Goal: Task Accomplishment & Management: Complete application form

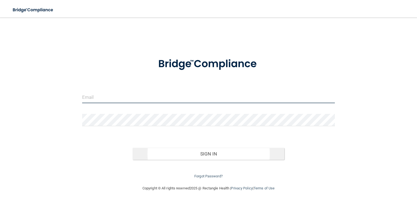
type input "[PERSON_NAME][EMAIL_ADDRESS][DOMAIN_NAME]"
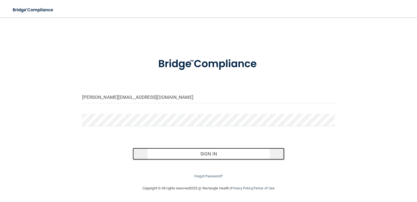
click at [222, 156] on button "Sign In" at bounding box center [209, 154] width 152 height 12
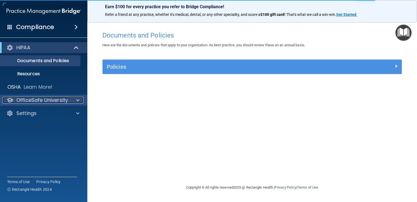
click at [61, 101] on p "OfficeSafe University" at bounding box center [42, 100] width 52 height 7
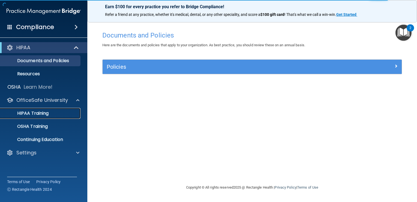
click at [57, 112] on div "HIPAA Training" at bounding box center [41, 112] width 75 height 5
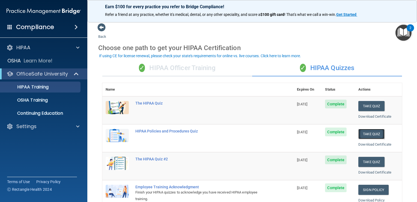
click at [376, 131] on button "Take Quiz" at bounding box center [372, 134] width 26 height 10
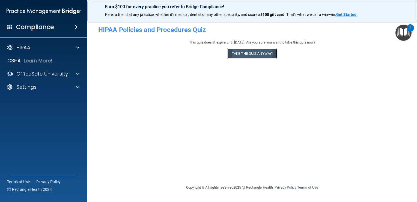
click at [264, 53] on button "Take the quiz anyway!" at bounding box center [253, 53] width 50 height 10
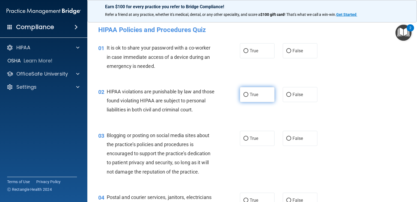
click at [247, 99] on label "True" at bounding box center [257, 94] width 35 height 15
click at [247, 97] on input "True" at bounding box center [246, 95] width 5 height 4
radio input "true"
click at [290, 146] on label "False" at bounding box center [300, 138] width 35 height 15
click at [290, 140] on input "False" at bounding box center [289, 138] width 5 height 4
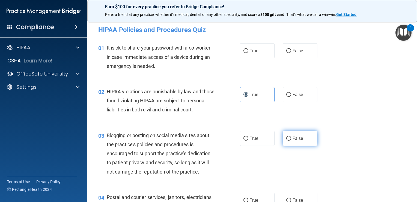
radio input "true"
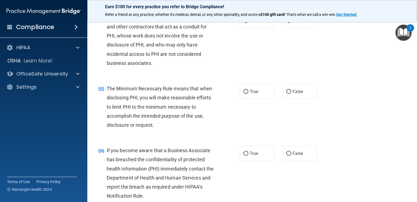
scroll to position [180, 0]
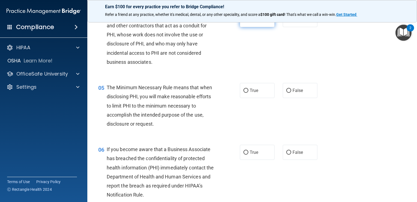
click at [248, 27] on label "True" at bounding box center [257, 19] width 35 height 15
click at [248, 22] on input "True" at bounding box center [246, 20] width 5 height 4
radio input "true"
click at [255, 93] on span "True" at bounding box center [254, 90] width 8 height 5
click at [249, 93] on input "True" at bounding box center [246, 91] width 5 height 4
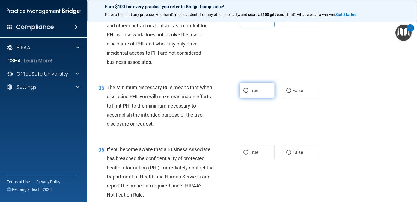
radio input "true"
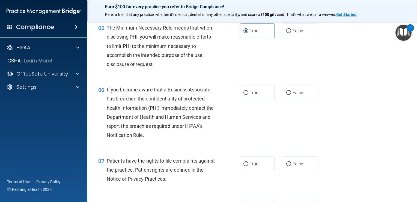
scroll to position [227, 0]
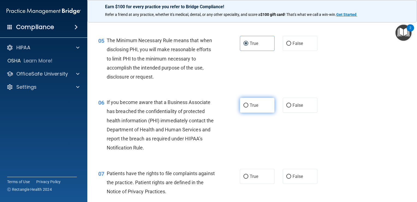
click at [256, 108] on span "True" at bounding box center [254, 104] width 8 height 5
click at [249, 107] on input "True" at bounding box center [246, 105] width 5 height 4
radio input "true"
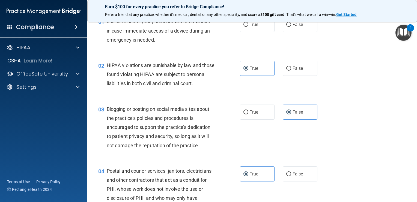
scroll to position [0, 0]
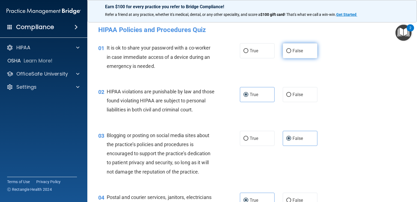
click at [285, 47] on label "False" at bounding box center [300, 50] width 35 height 15
click at [287, 49] on input "False" at bounding box center [289, 51] width 5 height 4
radio input "true"
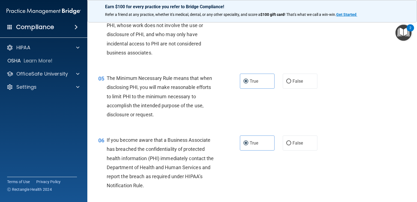
scroll to position [193, 0]
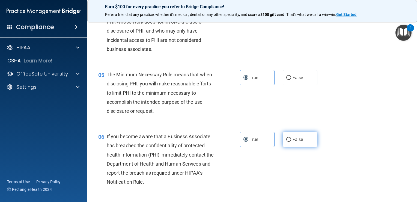
click at [293, 142] on span "False" at bounding box center [298, 139] width 11 height 5
click at [290, 142] on input "False" at bounding box center [289, 139] width 5 height 4
radio input "true"
radio input "false"
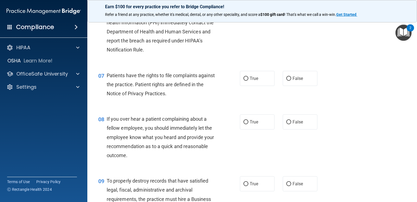
scroll to position [327, 0]
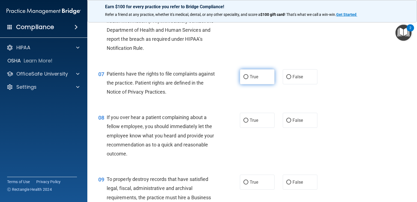
click at [254, 79] on span "True" at bounding box center [254, 76] width 8 height 5
click at [249, 79] on input "True" at bounding box center [246, 77] width 5 height 4
radio input "true"
click at [285, 128] on label "False" at bounding box center [300, 120] width 35 height 15
click at [287, 122] on input "False" at bounding box center [289, 120] width 5 height 4
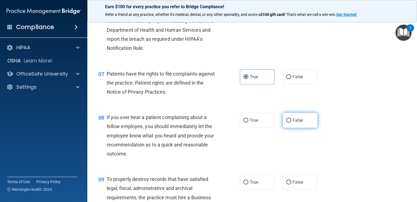
radio input "true"
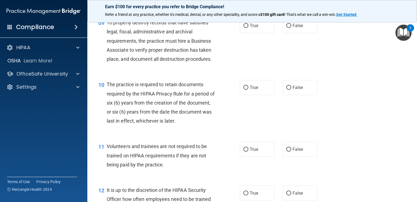
scroll to position [484, 0]
click at [303, 33] on label "False" at bounding box center [300, 24] width 35 height 15
click at [292, 27] on input "False" at bounding box center [289, 25] width 5 height 4
radio input "true"
click at [246, 94] on label "True" at bounding box center [257, 86] width 35 height 15
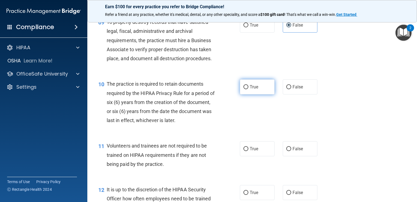
click at [246, 89] on input "True" at bounding box center [246, 87] width 5 height 4
radio input "true"
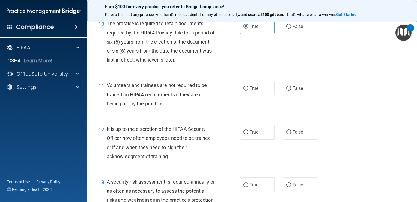
scroll to position [532, 0]
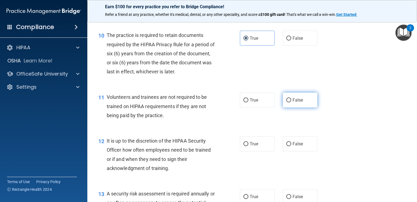
click at [297, 107] on label "False" at bounding box center [300, 99] width 35 height 15
click at [292, 102] on input "False" at bounding box center [289, 100] width 5 height 4
radio input "true"
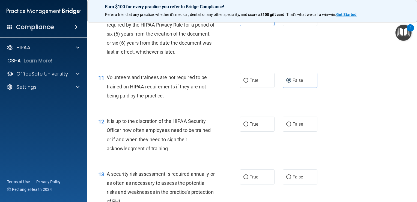
scroll to position [588, 0]
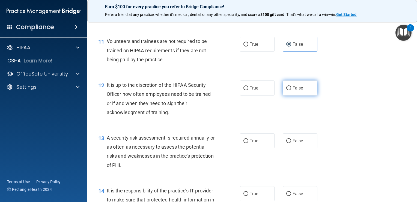
click at [287, 90] on input "False" at bounding box center [289, 88] width 5 height 4
radio input "true"
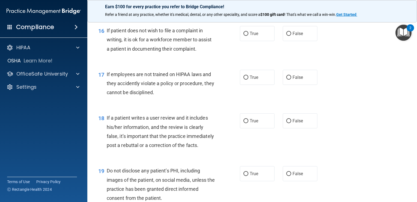
scroll to position [836, 0]
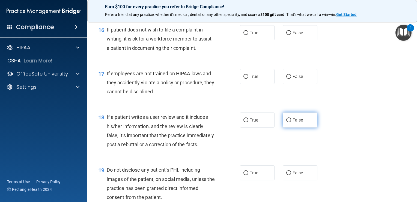
click at [283, 127] on label "False" at bounding box center [300, 119] width 35 height 15
click at [287, 122] on input "False" at bounding box center [289, 120] width 5 height 4
radio input "true"
drag, startPoint x: 317, startPoint y: 91, endPoint x: 300, endPoint y: 78, distance: 21.0
click at [300, 78] on div "True False" at bounding box center [281, 76] width 83 height 15
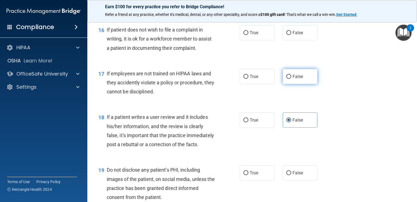
click at [300, 78] on label "False" at bounding box center [300, 76] width 35 height 15
click at [292, 78] on input "False" at bounding box center [289, 77] width 5 height 4
radio input "true"
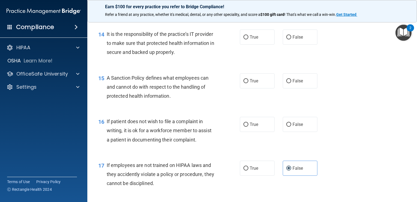
scroll to position [744, 0]
click at [302, 132] on label "False" at bounding box center [300, 124] width 35 height 15
click at [292, 127] on input "False" at bounding box center [289, 125] width 5 height 4
radio input "true"
click at [298, 89] on label "False" at bounding box center [300, 80] width 35 height 15
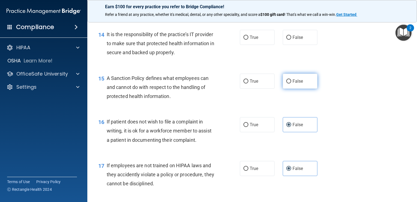
click at [292, 83] on input "False" at bounding box center [289, 81] width 5 height 4
radio input "true"
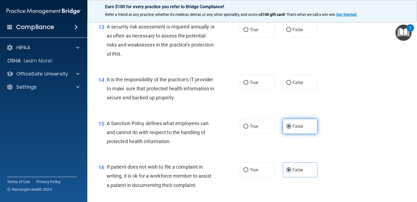
scroll to position [697, 0]
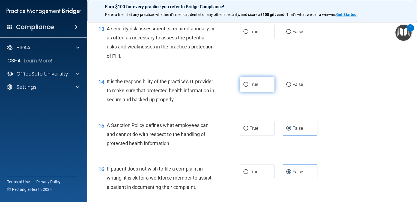
click at [257, 88] on label "True" at bounding box center [257, 84] width 35 height 15
click at [249, 87] on input "True" at bounding box center [246, 85] width 5 height 4
radio input "true"
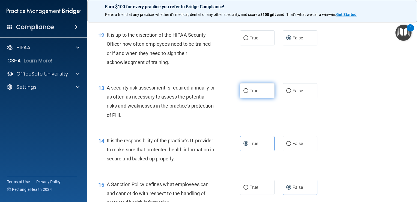
click at [261, 98] on label "True" at bounding box center [257, 90] width 35 height 15
click at [249, 93] on input "True" at bounding box center [246, 91] width 5 height 4
radio input "true"
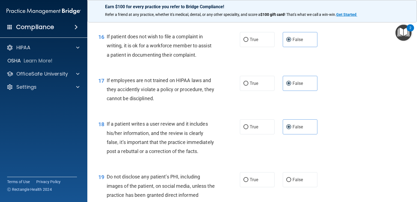
scroll to position [829, 0]
click at [250, 42] on span "True" at bounding box center [254, 39] width 8 height 5
click at [249, 42] on input "True" at bounding box center [246, 39] width 5 height 4
radio input "true"
radio input "false"
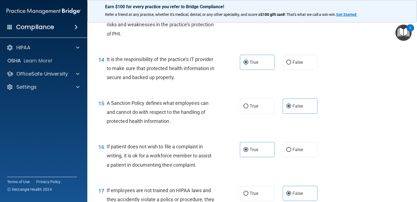
scroll to position [710, 0]
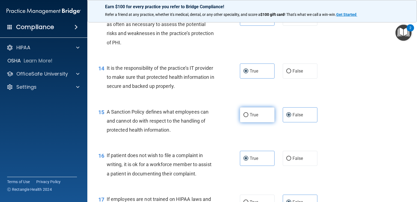
click at [254, 117] on label "True" at bounding box center [257, 114] width 35 height 15
click at [249, 117] on input "True" at bounding box center [246, 115] width 5 height 4
radio input "true"
radio input "false"
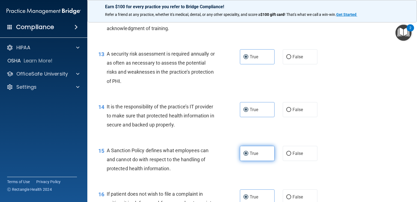
scroll to position [670, 0]
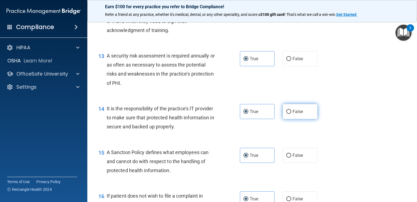
click at [289, 119] on label "False" at bounding box center [300, 111] width 35 height 15
click at [289, 114] on input "False" at bounding box center [289, 112] width 5 height 4
radio input "true"
radio input "false"
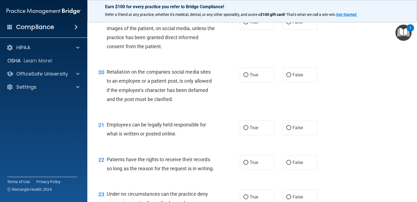
scroll to position [987, 0]
click at [252, 29] on label "True" at bounding box center [257, 21] width 35 height 15
click at [249, 24] on input "True" at bounding box center [246, 22] width 5 height 4
radio input "true"
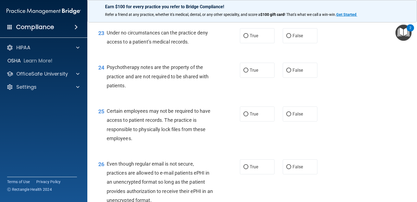
scroll to position [1147, 0]
click at [252, 21] on div "22 Patients have the rights to receive their records so long as the reason for …" at bounding box center [252, 4] width 316 height 34
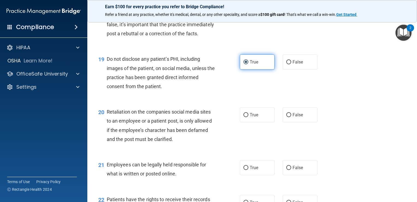
scroll to position [947, 0]
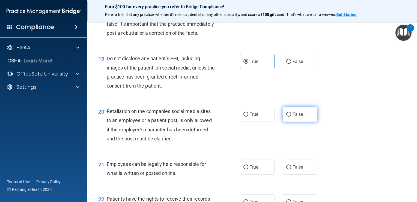
click at [288, 122] on label "False" at bounding box center [300, 114] width 35 height 15
click at [288, 116] on input "False" at bounding box center [289, 114] width 5 height 4
radio input "true"
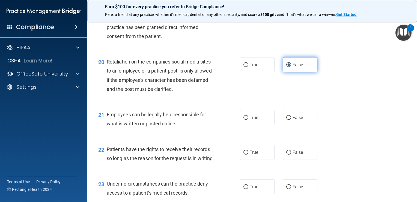
scroll to position [1006, 0]
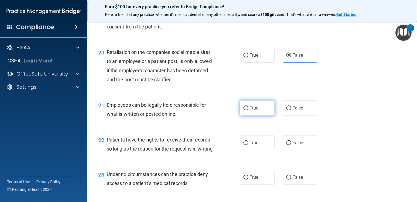
click at [246, 115] on label "True" at bounding box center [257, 107] width 35 height 15
click at [246, 110] on input "True" at bounding box center [246, 108] width 5 height 4
radio input "true"
click at [285, 150] on label "False" at bounding box center [300, 142] width 35 height 15
click at [287, 145] on input "False" at bounding box center [289, 143] width 5 height 4
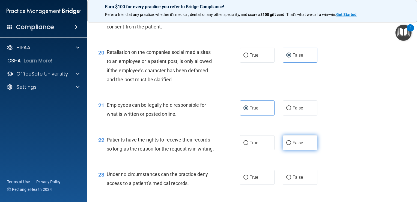
radio input "true"
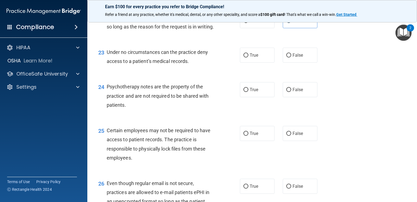
scroll to position [1133, 0]
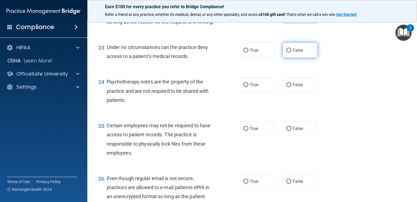
click at [297, 53] on span "False" at bounding box center [298, 50] width 11 height 5
click at [292, 52] on input "False" at bounding box center [289, 50] width 5 height 4
radio input "true"
click at [264, 92] on label "True" at bounding box center [257, 84] width 35 height 15
click at [249, 87] on input "True" at bounding box center [246, 85] width 5 height 4
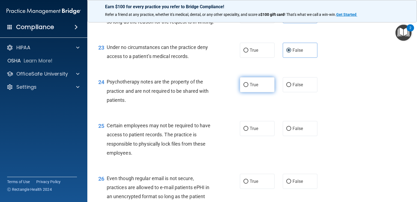
radio input "true"
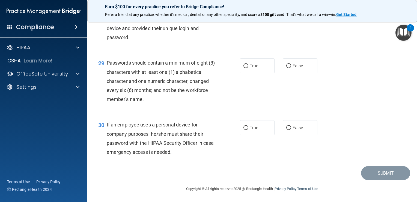
scroll to position [1402, 0]
click at [255, 73] on label "True" at bounding box center [257, 65] width 35 height 15
click at [249, 68] on input "True" at bounding box center [246, 66] width 5 height 4
radio input "true"
click at [299, 130] on span "False" at bounding box center [298, 127] width 11 height 5
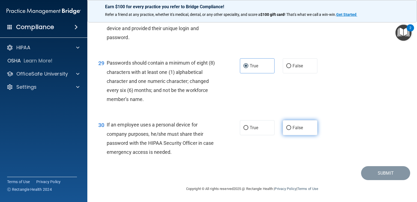
click at [292, 130] on input "False" at bounding box center [289, 128] width 5 height 4
radio input "true"
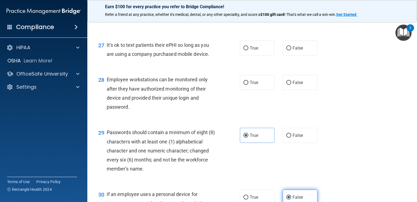
scroll to position [1327, 0]
drag, startPoint x: 289, startPoint y: 110, endPoint x: 296, endPoint y: 76, distance: 34.8
click at [296, 51] on span "False" at bounding box center [298, 48] width 11 height 5
click at [292, 51] on input "False" at bounding box center [289, 48] width 5 height 4
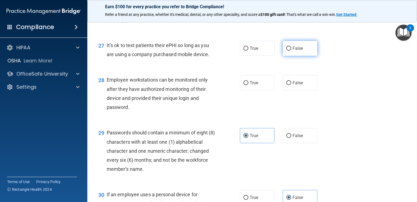
radio input "true"
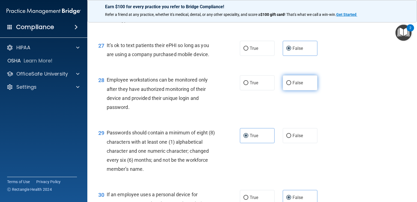
click at [287, 85] on input "False" at bounding box center [289, 83] width 5 height 4
radio input "true"
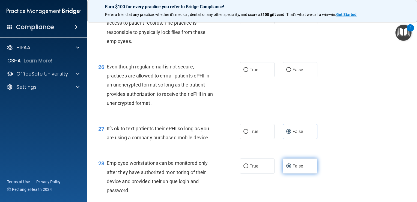
scroll to position [1232, 0]
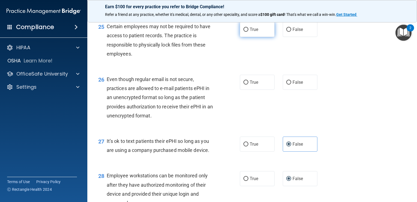
click at [258, 37] on label "True" at bounding box center [257, 29] width 35 height 15
click at [249, 32] on input "True" at bounding box center [246, 30] width 5 height 4
radio input "true"
click at [257, 90] on label "True" at bounding box center [257, 82] width 35 height 15
click at [249, 84] on input "True" at bounding box center [246, 82] width 5 height 4
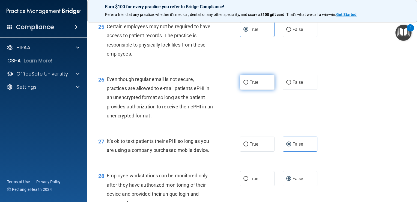
radio input "true"
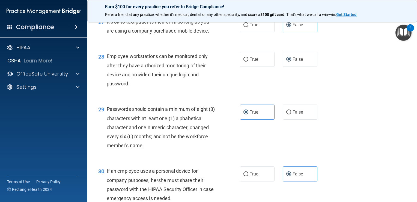
scroll to position [1424, 0]
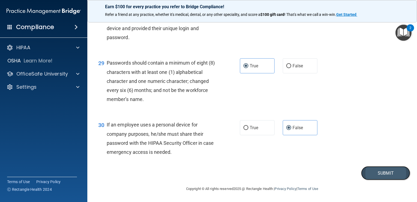
click at [379, 174] on button "Submit" at bounding box center [385, 173] width 49 height 14
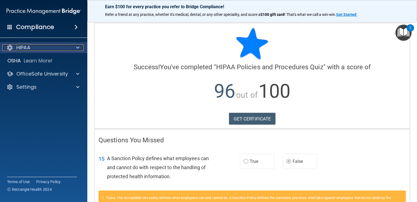
click at [60, 50] on div "HIPAA" at bounding box center [36, 47] width 68 height 7
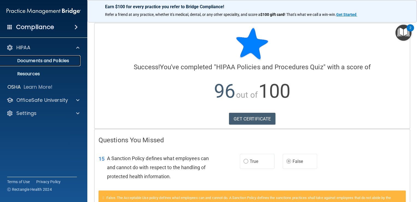
click at [68, 56] on link "Documents and Policies" at bounding box center [38, 60] width 86 height 11
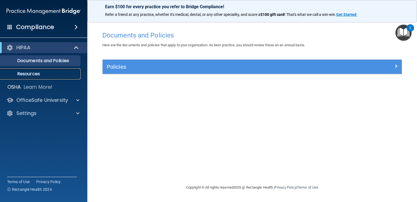
click at [32, 79] on link "Resources" at bounding box center [38, 73] width 86 height 11
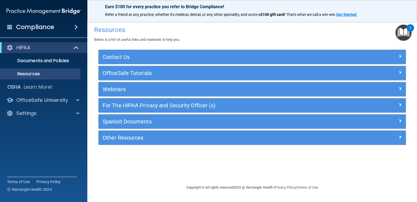
click at [70, 26] on div "Compliance" at bounding box center [43, 27] width 87 height 12
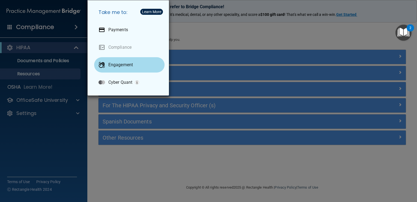
drag, startPoint x: 63, startPoint y: 135, endPoint x: 159, endPoint y: 69, distance: 117.0
click at [159, 69] on div "Take me to: Payments Compliance Engagement Cyber Quant" at bounding box center [208, 101] width 417 height 202
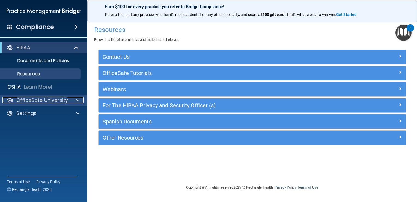
click at [75, 100] on div at bounding box center [77, 100] width 14 height 7
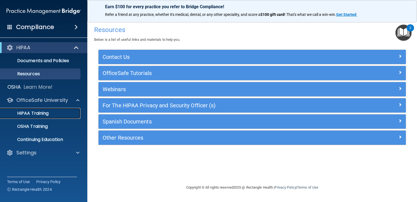
click at [53, 117] on link "HIPAA Training" at bounding box center [38, 113] width 86 height 11
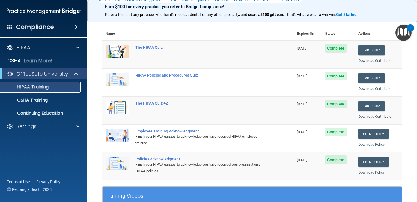
scroll to position [56, 0]
click at [376, 104] on button "Take Quiz" at bounding box center [372, 106] width 26 height 10
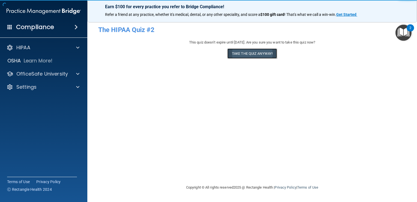
click at [267, 58] on button "Take the quiz anyway!" at bounding box center [253, 53] width 50 height 10
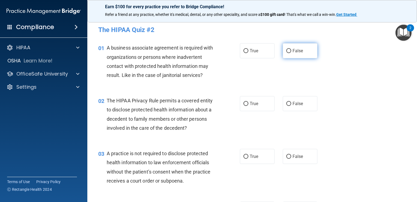
click at [297, 50] on span "False" at bounding box center [298, 50] width 11 height 5
click at [292, 50] on input "False" at bounding box center [289, 51] width 5 height 4
radio input "true"
click at [247, 105] on label "True" at bounding box center [257, 103] width 35 height 15
click at [247, 105] on input "True" at bounding box center [246, 104] width 5 height 4
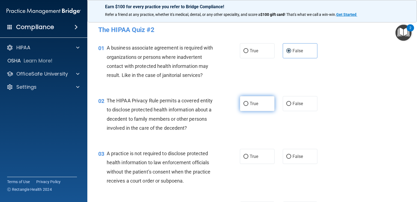
radio input "true"
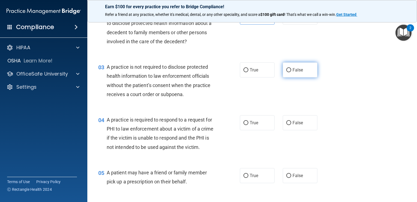
click at [305, 69] on label "False" at bounding box center [300, 69] width 35 height 15
click at [292, 69] on input "False" at bounding box center [289, 70] width 5 height 4
radio input "true"
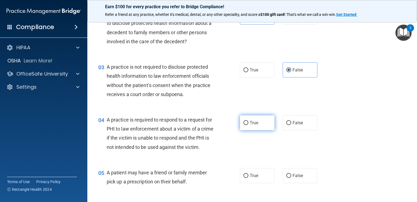
click at [260, 123] on label "True" at bounding box center [257, 122] width 35 height 15
click at [249, 123] on input "True" at bounding box center [246, 123] width 5 height 4
radio input "true"
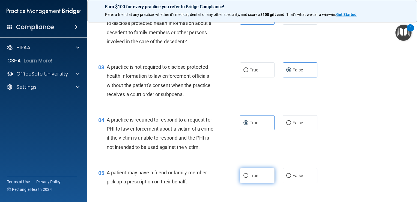
click at [244, 183] on label "True" at bounding box center [257, 175] width 35 height 15
click at [244, 178] on input "True" at bounding box center [246, 175] width 5 height 4
radio input "true"
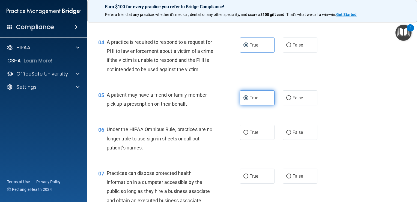
scroll to position [191, 0]
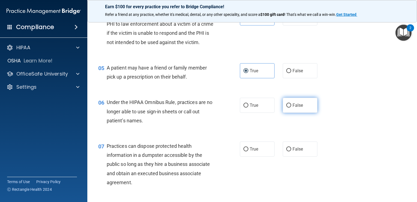
click at [292, 110] on label "False" at bounding box center [300, 105] width 35 height 15
click at [292, 107] on input "False" at bounding box center [289, 105] width 5 height 4
radio input "true"
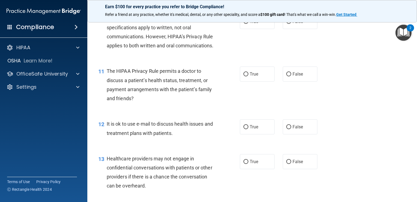
scroll to position [478, 0]
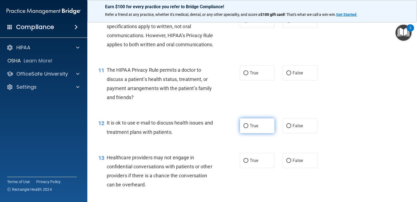
click at [257, 133] on label "True" at bounding box center [257, 125] width 35 height 15
click at [249, 128] on input "True" at bounding box center [246, 126] width 5 height 4
radio input "true"
click at [258, 80] on label "True" at bounding box center [257, 72] width 35 height 15
click at [249, 75] on input "True" at bounding box center [246, 73] width 5 height 4
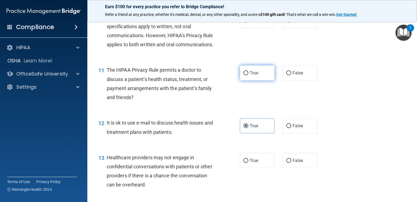
radio input "true"
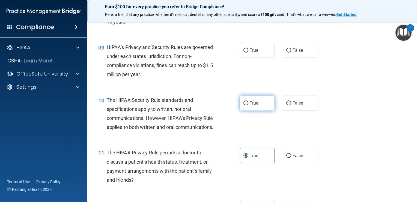
click at [264, 110] on label "True" at bounding box center [257, 102] width 35 height 15
click at [249, 105] on input "True" at bounding box center [246, 103] width 5 height 4
radio input "true"
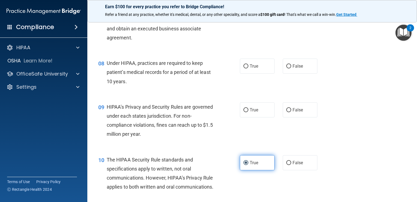
scroll to position [334, 0]
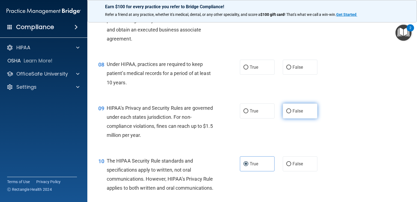
click at [300, 113] on span "False" at bounding box center [298, 110] width 11 height 5
click at [292, 113] on input "False" at bounding box center [289, 111] width 5 height 4
radio input "true"
click at [287, 75] on label "False" at bounding box center [300, 67] width 35 height 15
click at [287, 69] on input "False" at bounding box center [289, 67] width 5 height 4
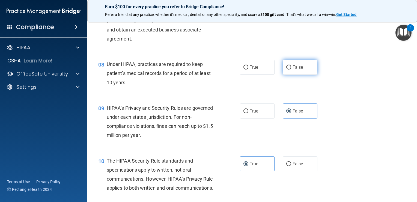
radio input "true"
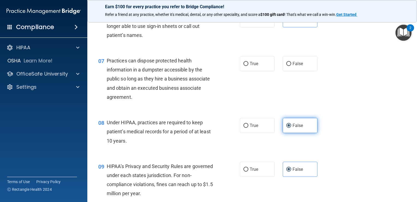
scroll to position [275, 0]
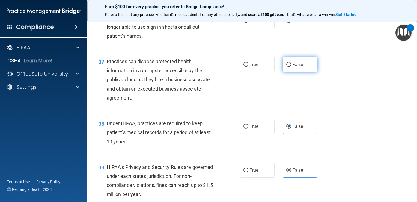
click at [289, 72] on label "False" at bounding box center [300, 64] width 35 height 15
click at [289, 67] on input "False" at bounding box center [289, 65] width 5 height 4
radio input "true"
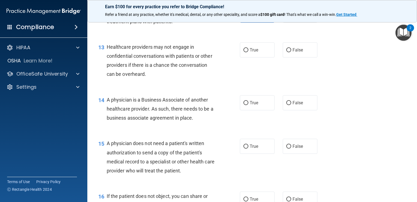
scroll to position [568, 0]
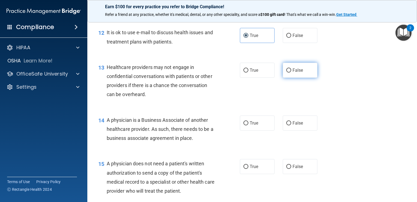
click at [292, 78] on label "False" at bounding box center [300, 70] width 35 height 15
click at [292, 72] on input "False" at bounding box center [289, 70] width 5 height 4
radio input "true"
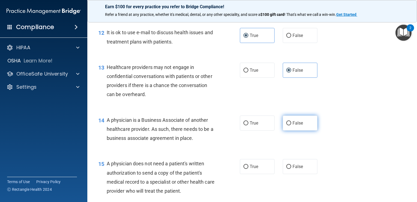
click at [296, 130] on label "False" at bounding box center [300, 122] width 35 height 15
click at [292, 125] on input "False" at bounding box center [289, 123] width 5 height 4
radio input "true"
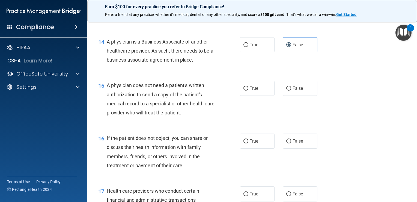
scroll to position [643, 0]
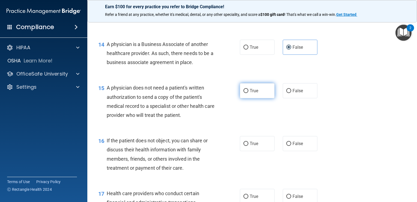
click at [258, 98] on label "True" at bounding box center [257, 90] width 35 height 15
click at [249, 93] on input "True" at bounding box center [246, 91] width 5 height 4
radio input "true"
click at [247, 151] on label "True" at bounding box center [257, 143] width 35 height 15
click at [247, 146] on input "True" at bounding box center [246, 144] width 5 height 4
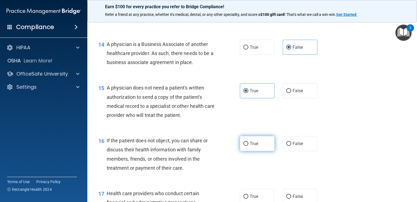
radio input "true"
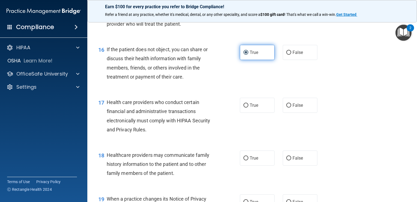
scroll to position [735, 0]
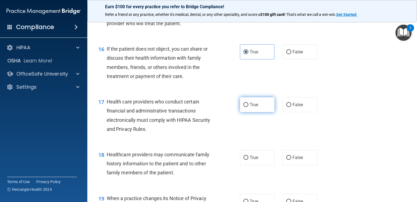
click at [246, 107] on input "True" at bounding box center [246, 105] width 5 height 4
radio input "true"
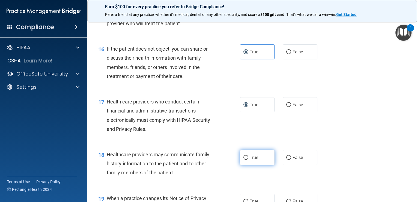
click at [249, 165] on label "True" at bounding box center [257, 157] width 35 height 15
click at [249, 160] on input "True" at bounding box center [246, 157] width 5 height 4
radio input "true"
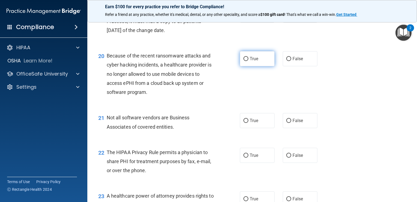
scroll to position [921, 0]
click at [287, 22] on label "False" at bounding box center [300, 14] width 35 height 15
click at [287, 17] on input "False" at bounding box center [289, 15] width 5 height 4
radio input "true"
click at [296, 61] on span "False" at bounding box center [298, 58] width 11 height 5
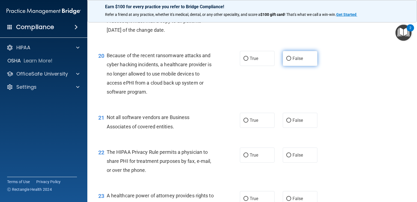
click at [292, 61] on input "False" at bounding box center [289, 59] width 5 height 4
radio input "true"
click at [250, 123] on span "True" at bounding box center [254, 119] width 8 height 5
click at [248, 122] on input "True" at bounding box center [246, 120] width 5 height 4
radio input "true"
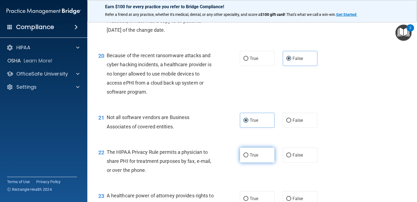
click at [253, 162] on label "True" at bounding box center [257, 154] width 35 height 15
click at [249, 157] on input "True" at bounding box center [246, 155] width 5 height 4
radio input "true"
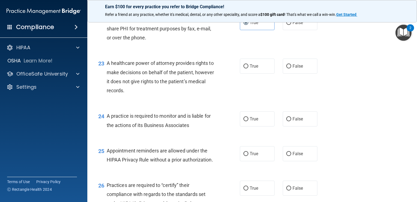
scroll to position [1052, 0]
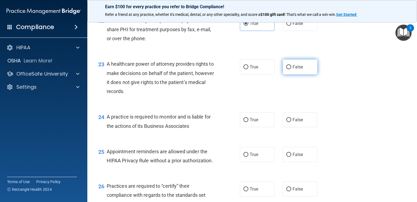
click at [293, 69] on span "False" at bounding box center [298, 66] width 11 height 5
click at [292, 69] on input "False" at bounding box center [289, 67] width 5 height 4
radio input "true"
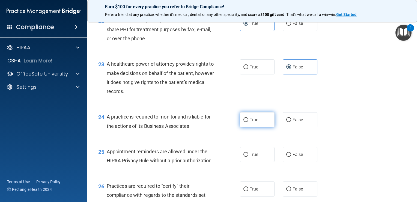
click at [257, 127] on label "True" at bounding box center [257, 119] width 35 height 15
click at [249, 122] on input "True" at bounding box center [246, 120] width 5 height 4
radio input "true"
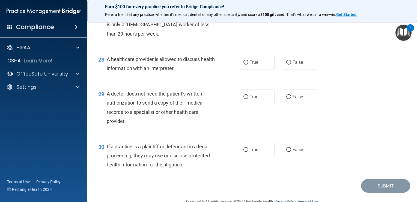
scroll to position [1315, 0]
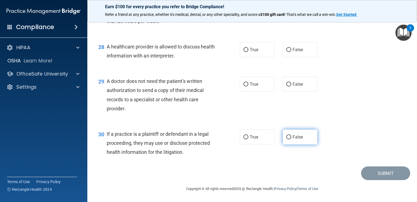
click at [291, 133] on label "False" at bounding box center [300, 136] width 35 height 15
click at [291, 135] on input "False" at bounding box center [289, 137] width 5 height 4
radio input "true"
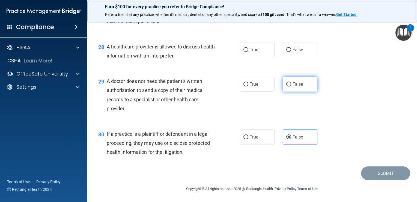
click at [293, 80] on label "False" at bounding box center [300, 83] width 35 height 15
click at [292, 82] on input "False" at bounding box center [289, 84] width 5 height 4
radio input "true"
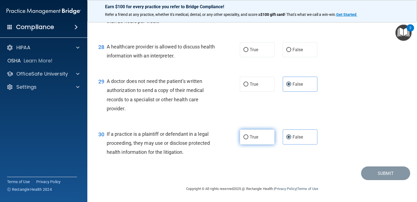
click at [261, 144] on label "True" at bounding box center [257, 136] width 35 height 15
click at [249, 139] on input "True" at bounding box center [246, 137] width 5 height 4
radio input "true"
radio input "false"
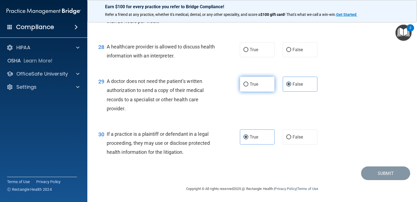
click at [258, 80] on label "True" at bounding box center [257, 83] width 35 height 15
click at [249, 82] on input "True" at bounding box center [246, 84] width 5 height 4
radio input "true"
radio input "false"
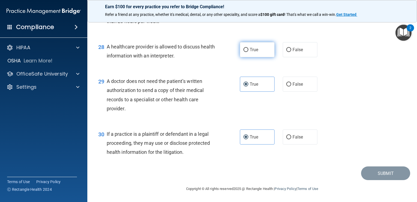
click at [256, 47] on span "True" at bounding box center [254, 49] width 8 height 5
click at [249, 48] on input "True" at bounding box center [246, 50] width 5 height 4
radio input "true"
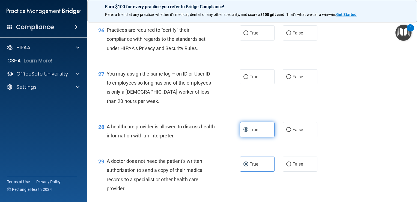
scroll to position [1206, 0]
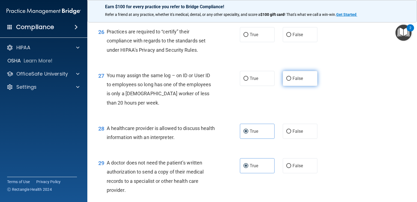
click at [296, 86] on label "False" at bounding box center [300, 78] width 35 height 15
click at [292, 81] on input "False" at bounding box center [289, 78] width 5 height 4
radio input "true"
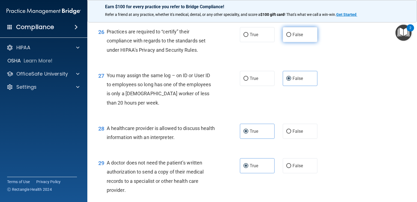
click at [296, 42] on label "False" at bounding box center [300, 34] width 35 height 15
click at [292, 37] on input "False" at bounding box center [289, 35] width 5 height 4
radio input "true"
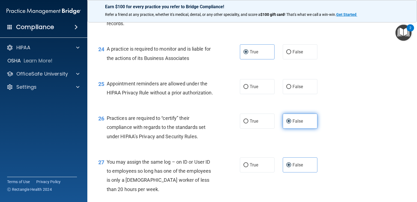
scroll to position [1109, 0]
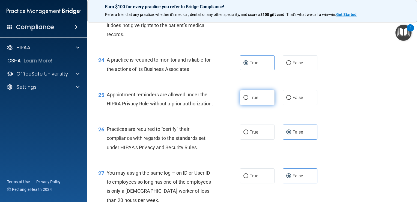
click at [255, 100] on span "True" at bounding box center [254, 97] width 8 height 5
click at [249, 100] on input "True" at bounding box center [246, 98] width 5 height 4
radio input "true"
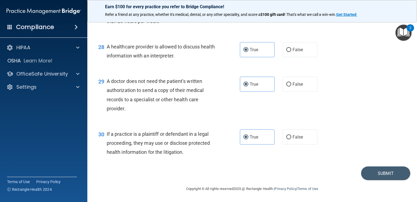
scroll to position [1297, 0]
click at [378, 180] on button "Submit" at bounding box center [385, 173] width 49 height 14
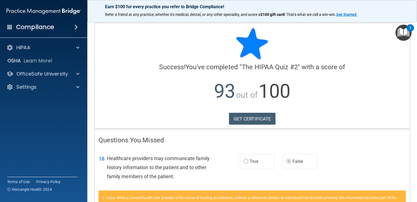
scroll to position [40, 0]
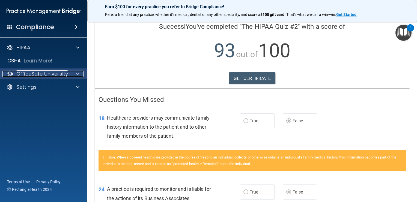
click at [74, 72] on div at bounding box center [77, 73] width 14 height 7
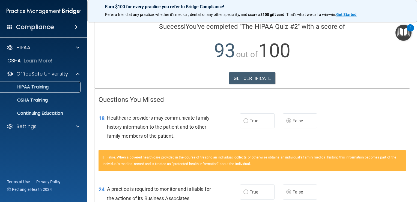
click at [73, 87] on div "HIPAA Training" at bounding box center [41, 86] width 75 height 5
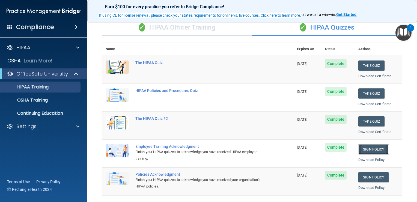
click at [380, 148] on link "Sign Policy" at bounding box center [374, 149] width 30 height 10
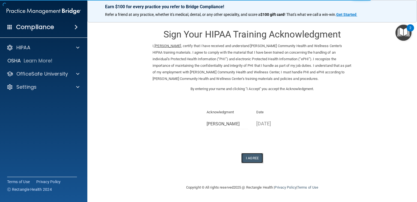
click at [252, 158] on button "I Agree" at bounding box center [253, 158] width 22 height 10
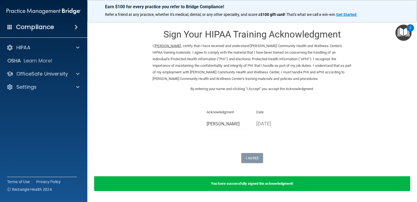
scroll to position [17, 0]
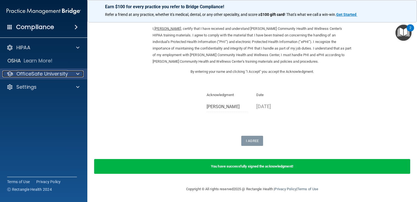
click at [52, 75] on p "OfficeSafe University" at bounding box center [42, 73] width 52 height 7
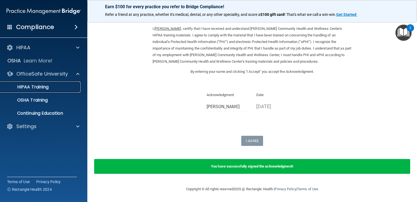
click at [56, 88] on div "HIPAA Training" at bounding box center [41, 86] width 75 height 5
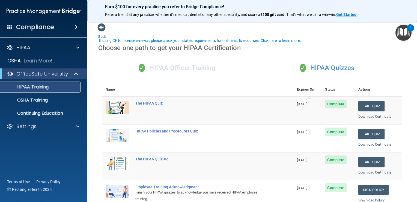
scroll to position [95, 0]
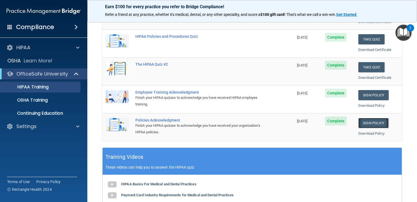
click at [368, 119] on link "Sign Policy" at bounding box center [374, 123] width 30 height 10
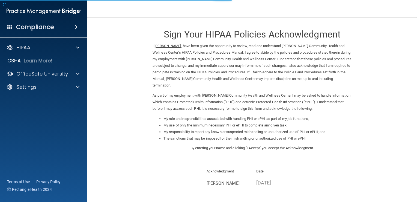
scroll to position [55, 0]
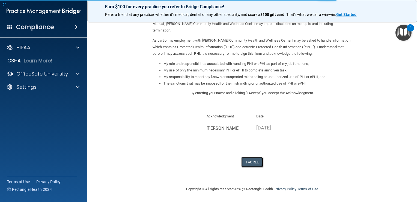
click at [246, 163] on button "I Agree" at bounding box center [253, 162] width 22 height 10
